Goal: Check status: Check status

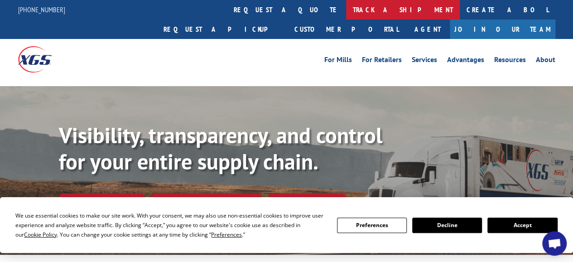
click at [346, 8] on link "track a shipment" at bounding box center [403, 9] width 114 height 19
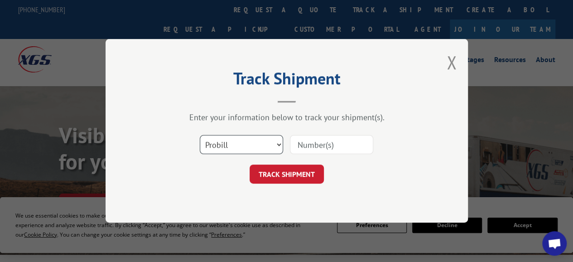
click at [279, 146] on select "Select category... Probill BOL PO" at bounding box center [241, 145] width 83 height 19
select select "bol"
click at [200, 136] on select "Select category... Probill BOL PO" at bounding box center [241, 145] width 83 height 19
click at [329, 149] on input at bounding box center [331, 145] width 83 height 19
paste input "5444265"
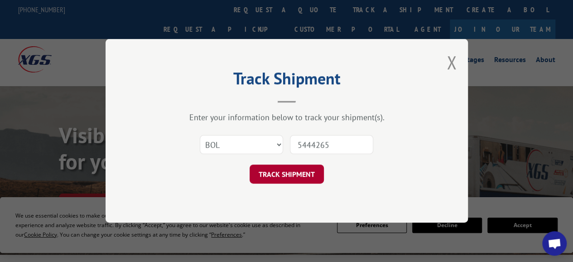
type input "5444265"
click at [309, 172] on button "TRACK SHIPMENT" at bounding box center [287, 174] width 74 height 19
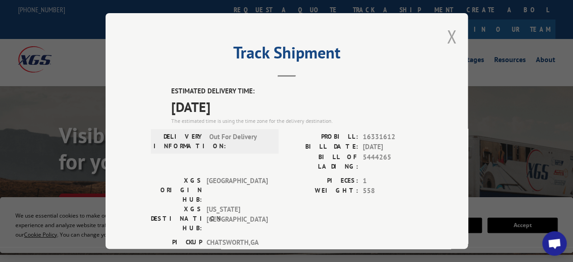
click at [449, 31] on button "Close modal" at bounding box center [452, 36] width 10 height 24
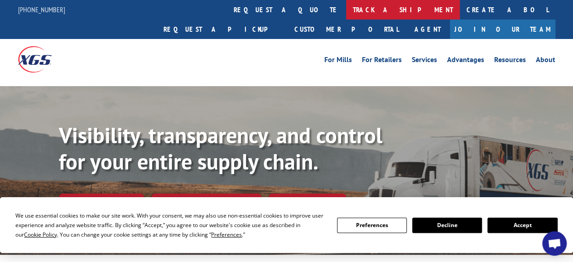
click at [346, 15] on link "track a shipment" at bounding box center [403, 9] width 114 height 19
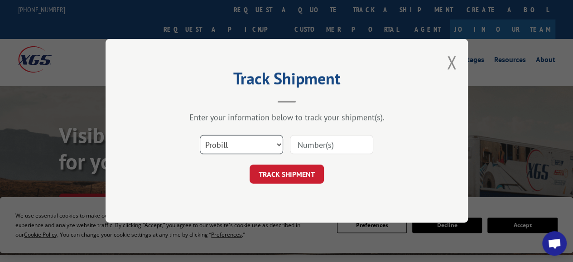
click at [274, 145] on select "Select category... Probill BOL PO" at bounding box center [241, 145] width 83 height 19
select select "bol"
click at [200, 136] on select "Select category... Probill BOL PO" at bounding box center [241, 145] width 83 height 19
click at [297, 146] on input at bounding box center [331, 145] width 83 height 19
paste input "5474673"
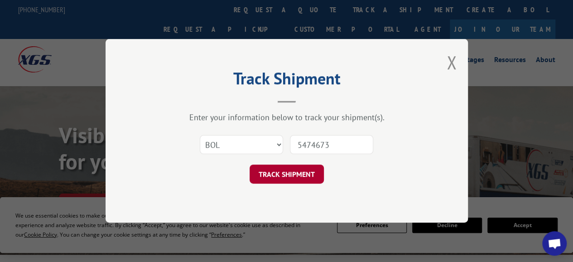
type input "5474673"
click at [307, 168] on button "TRACK SHIPMENT" at bounding box center [287, 174] width 74 height 19
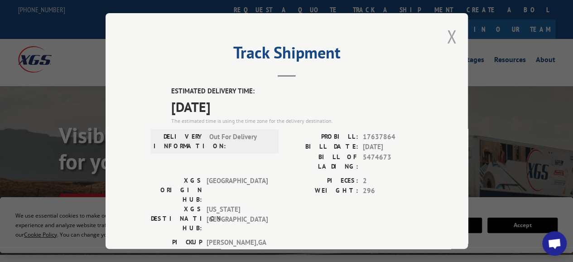
click at [450, 35] on button "Close modal" at bounding box center [452, 36] width 10 height 24
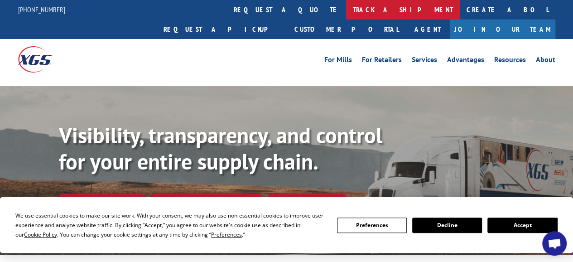
click at [346, 10] on link "track a shipment" at bounding box center [403, 9] width 114 height 19
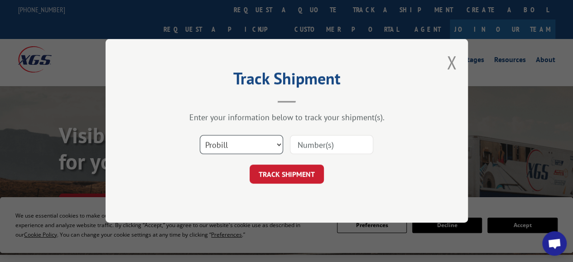
click at [275, 144] on select "Select category... Probill BOL PO" at bounding box center [241, 145] width 83 height 19
select select "bol"
click at [200, 136] on select "Select category... Probill BOL PO" at bounding box center [241, 145] width 83 height 19
click at [311, 144] on input at bounding box center [331, 145] width 83 height 19
paste input "5556266"
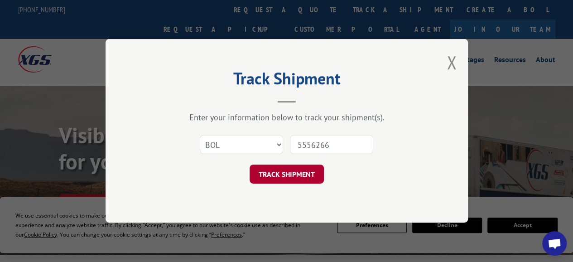
type input "5556266"
click at [302, 172] on button "TRACK SHIPMENT" at bounding box center [287, 174] width 74 height 19
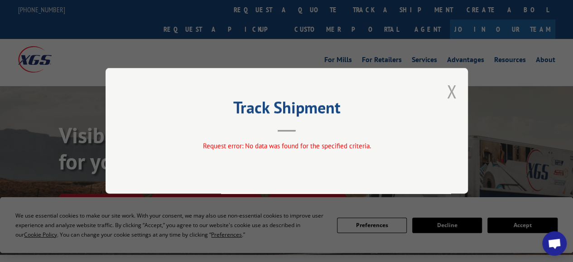
click at [451, 93] on button "Close modal" at bounding box center [452, 91] width 10 height 24
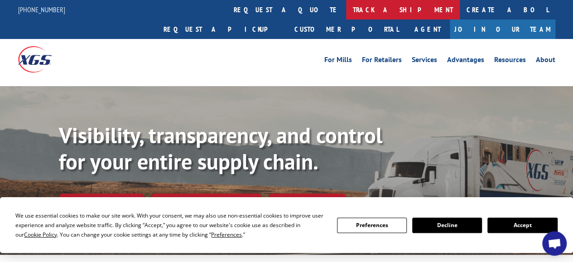
click at [346, 7] on link "track a shipment" at bounding box center [403, 9] width 114 height 19
